Goal: Task Accomplishment & Management: Use online tool/utility

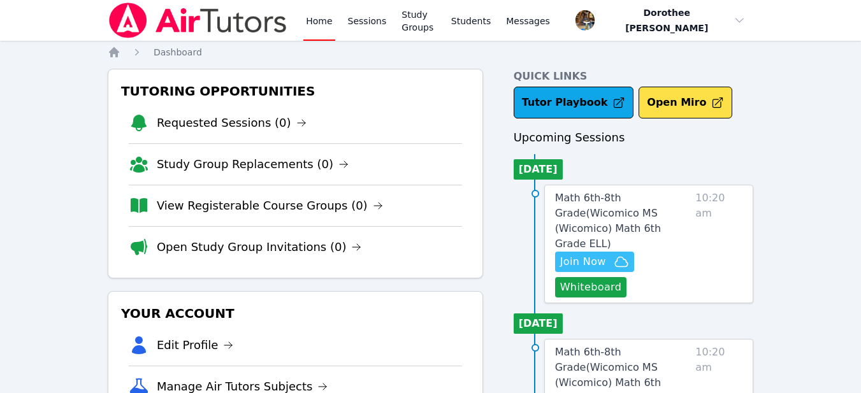
click at [575, 254] on span "Join Now" at bounding box center [583, 261] width 46 height 15
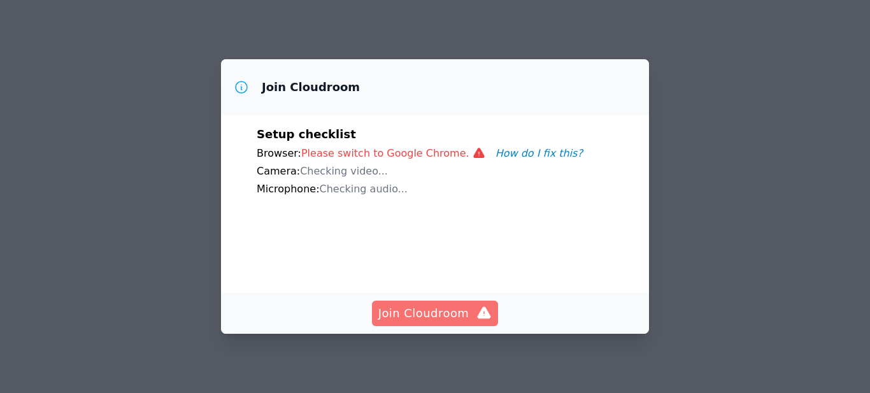
click at [448, 311] on span "Join Cloudroom" at bounding box center [435, 313] width 114 height 18
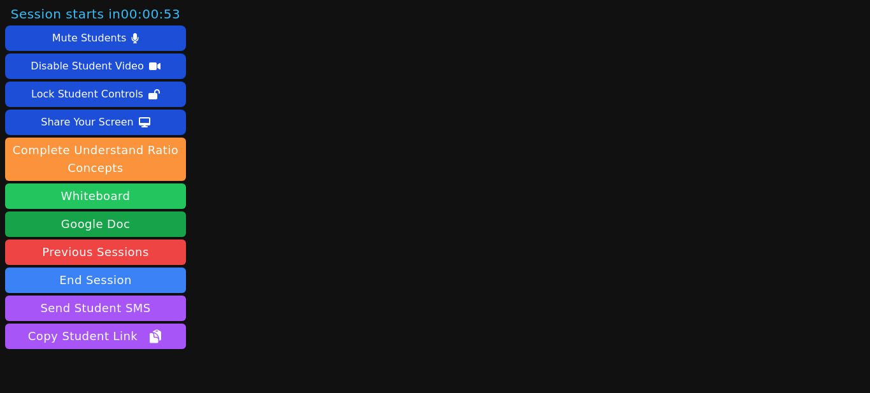
click at [118, 203] on button "Whiteboard" at bounding box center [95, 195] width 181 height 25
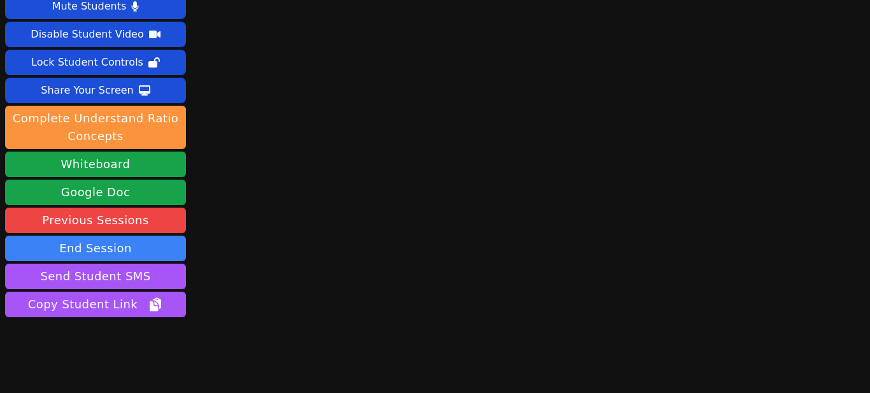
scroll to position [34, 0]
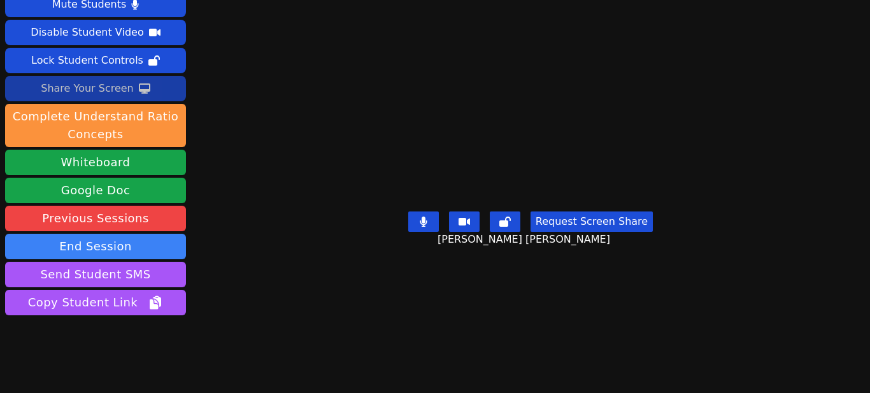
click at [124, 92] on div "Share Your Screen" at bounding box center [87, 88] width 93 height 20
